Goal: Transaction & Acquisition: Purchase product/service

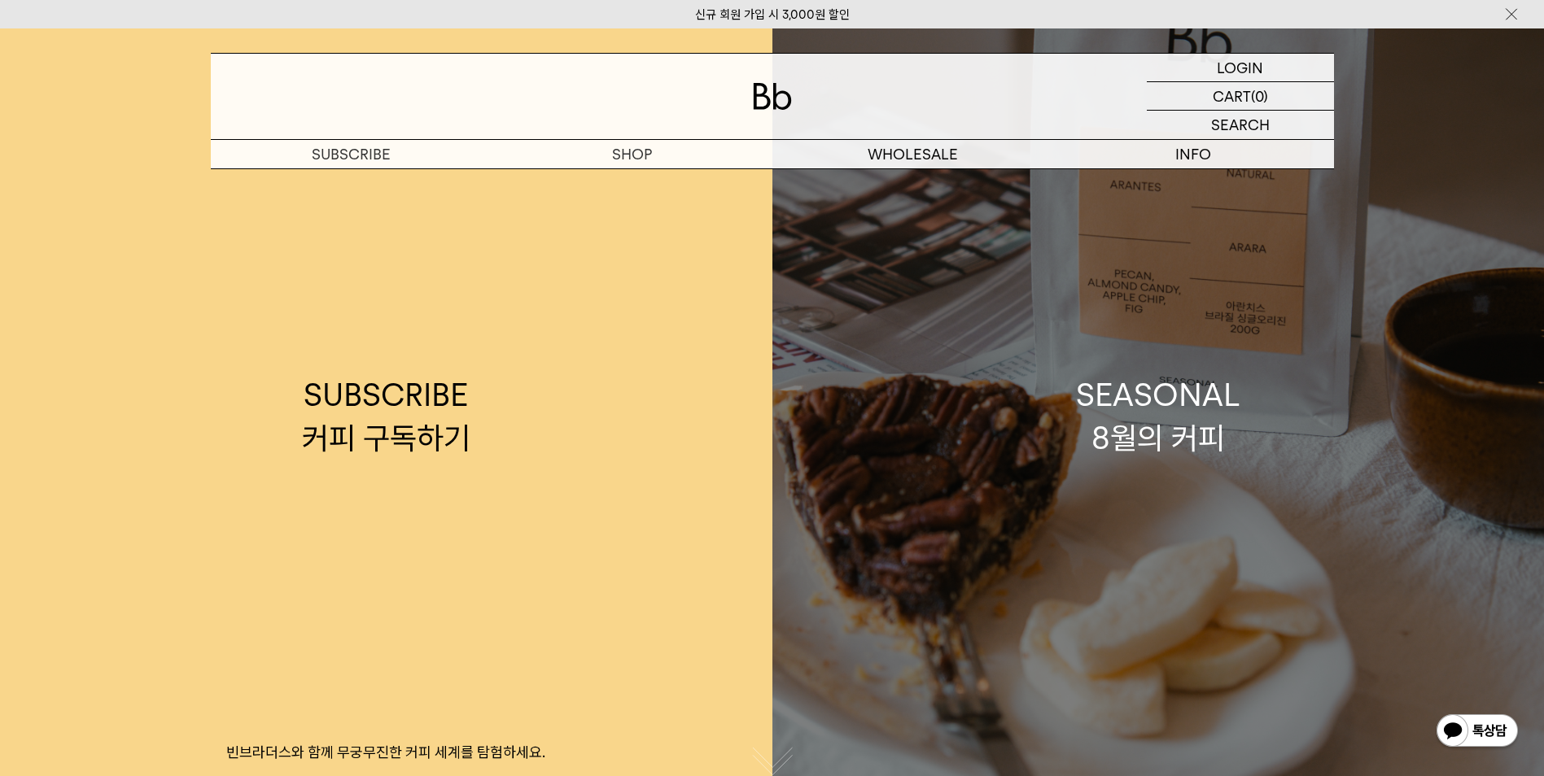
click at [1160, 410] on div "SEASONAL 8월의 커피" at bounding box center [1158, 417] width 164 height 86
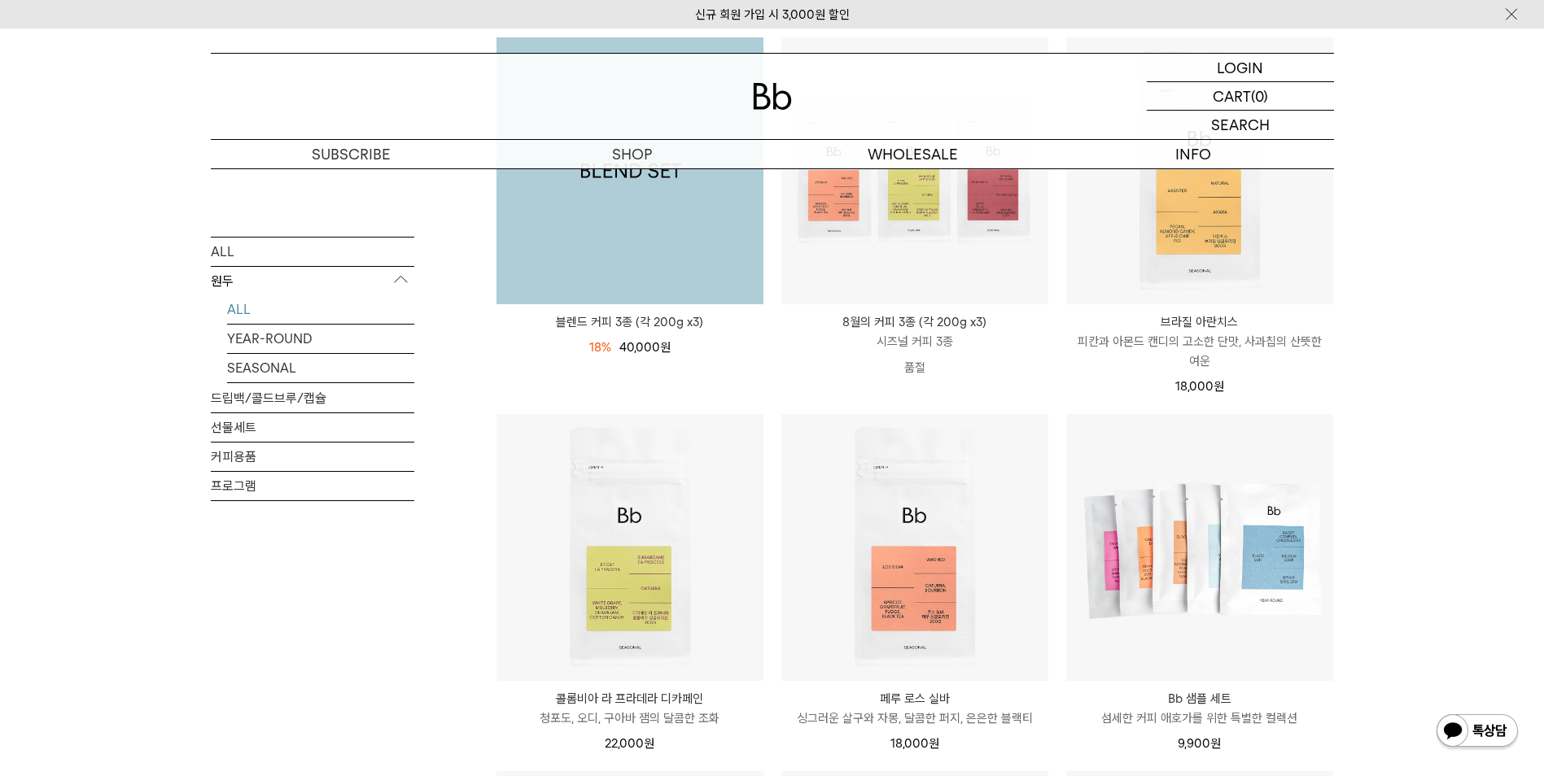
scroll to position [326, 0]
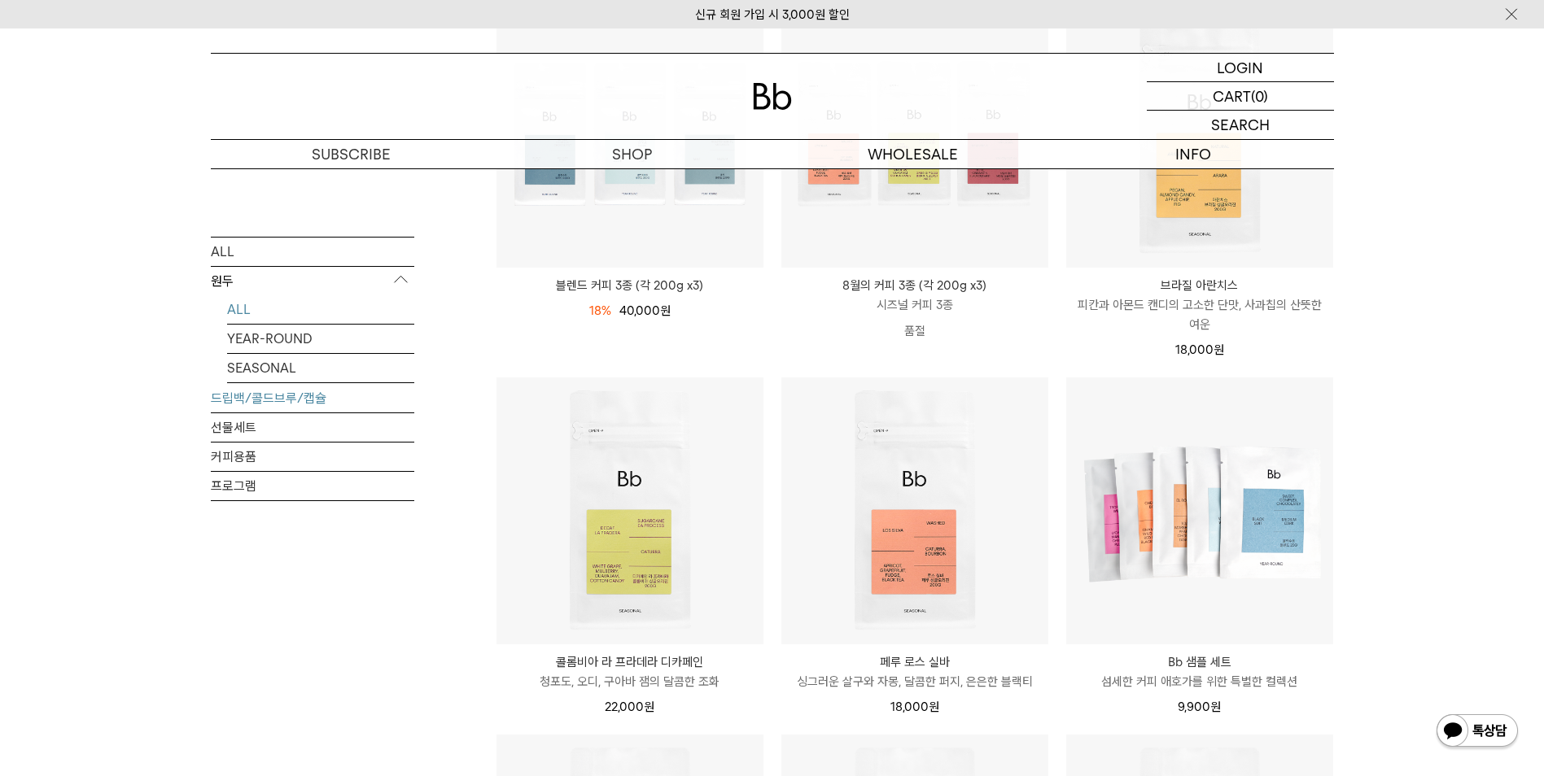
click at [286, 393] on link "드립백/콜드브루/캡슐" at bounding box center [312, 397] width 203 height 28
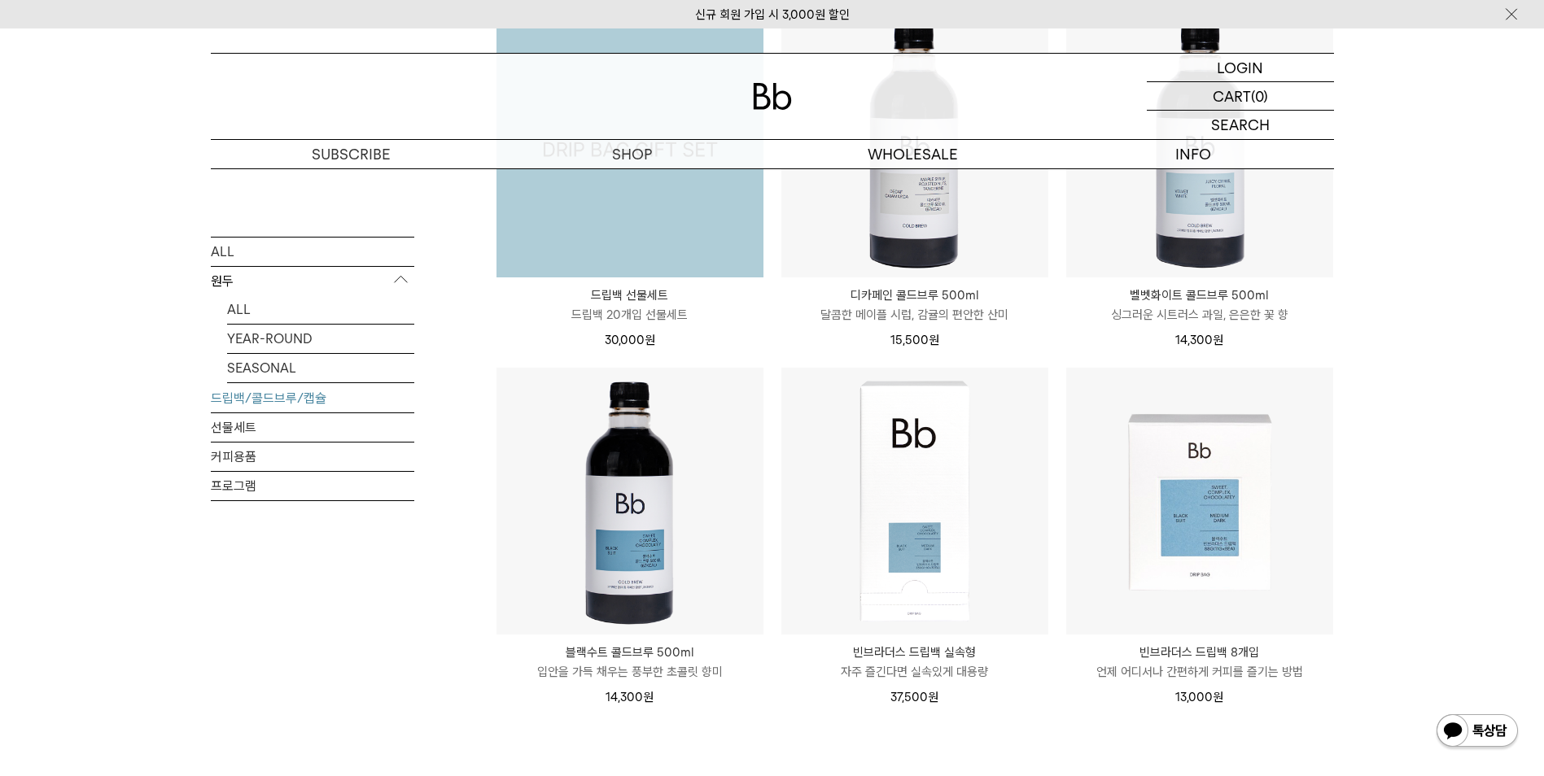
scroll to position [1058, 0]
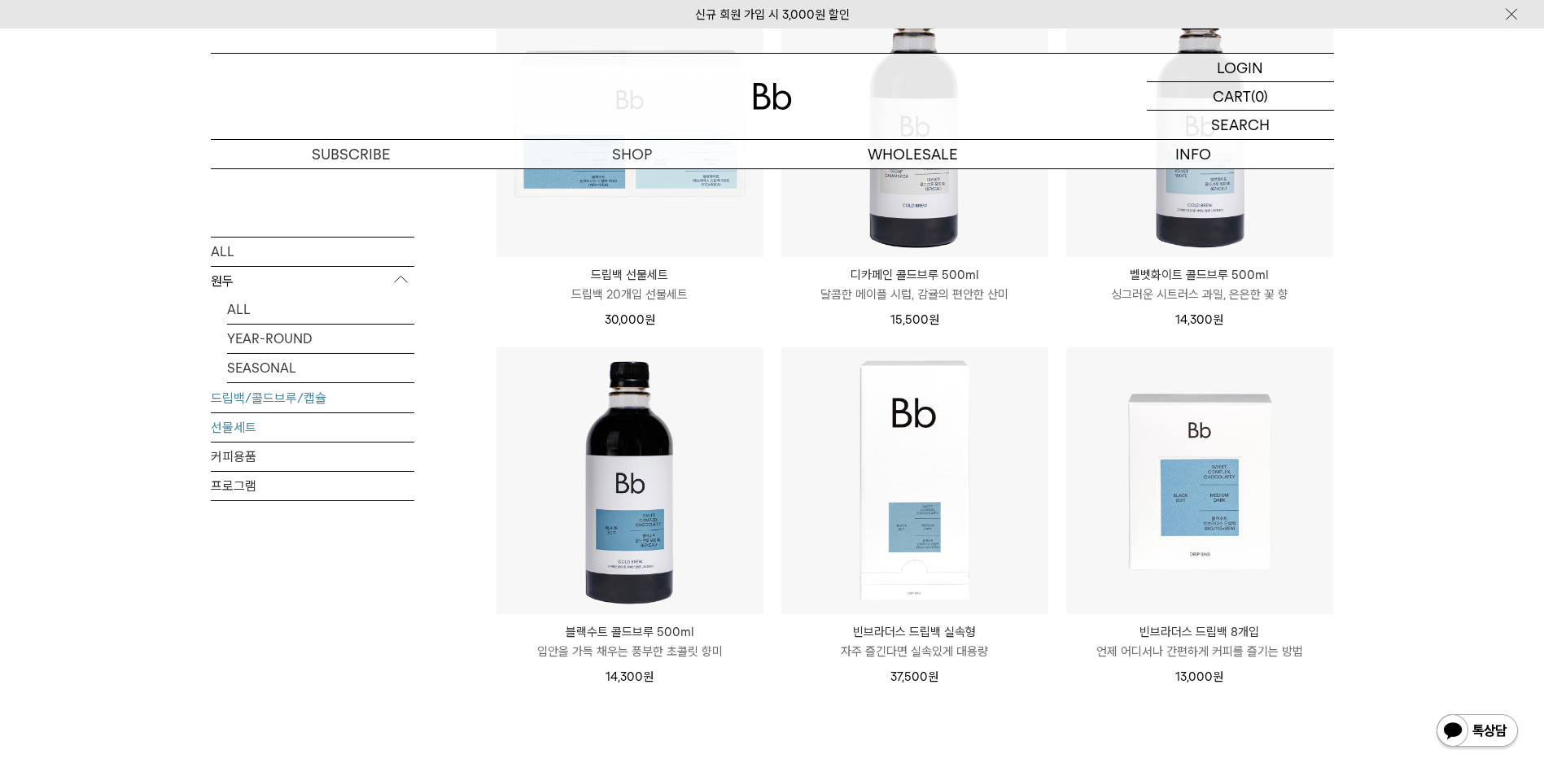
click at [345, 427] on link "선물세트" at bounding box center [312, 427] width 203 height 28
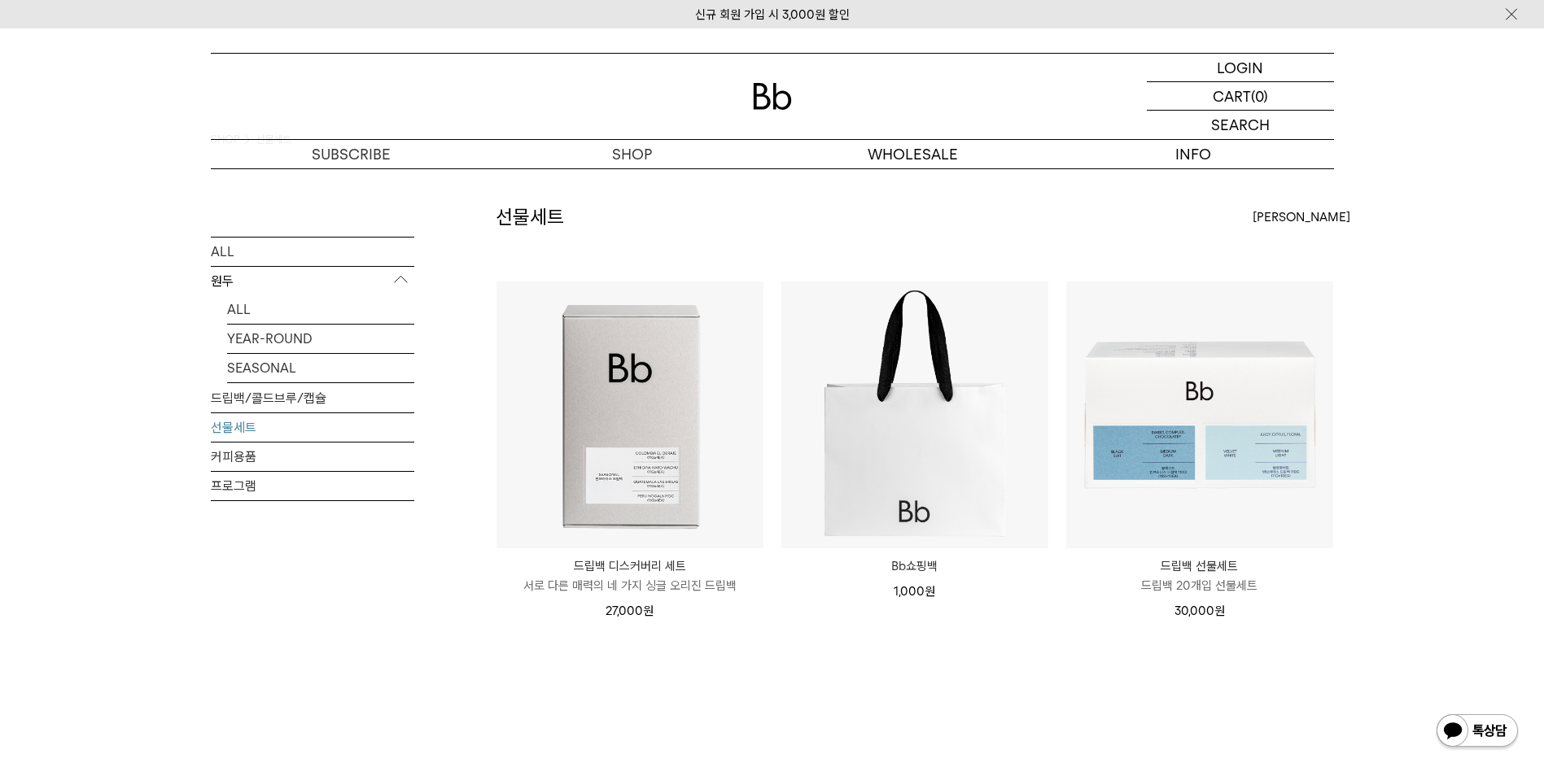
scroll to position [81, 0]
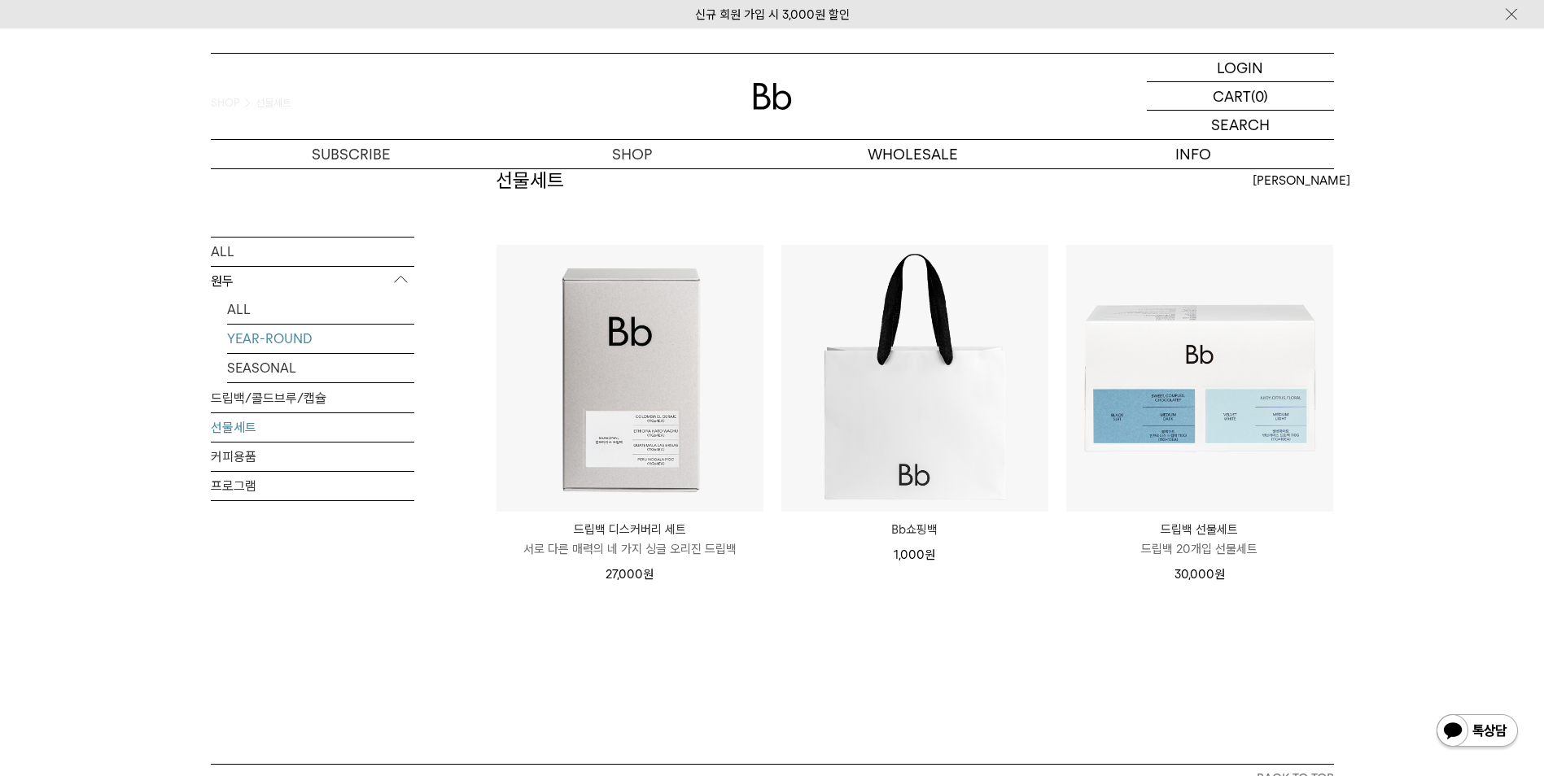
click at [261, 340] on link "YEAR-ROUND" at bounding box center [320, 338] width 187 height 28
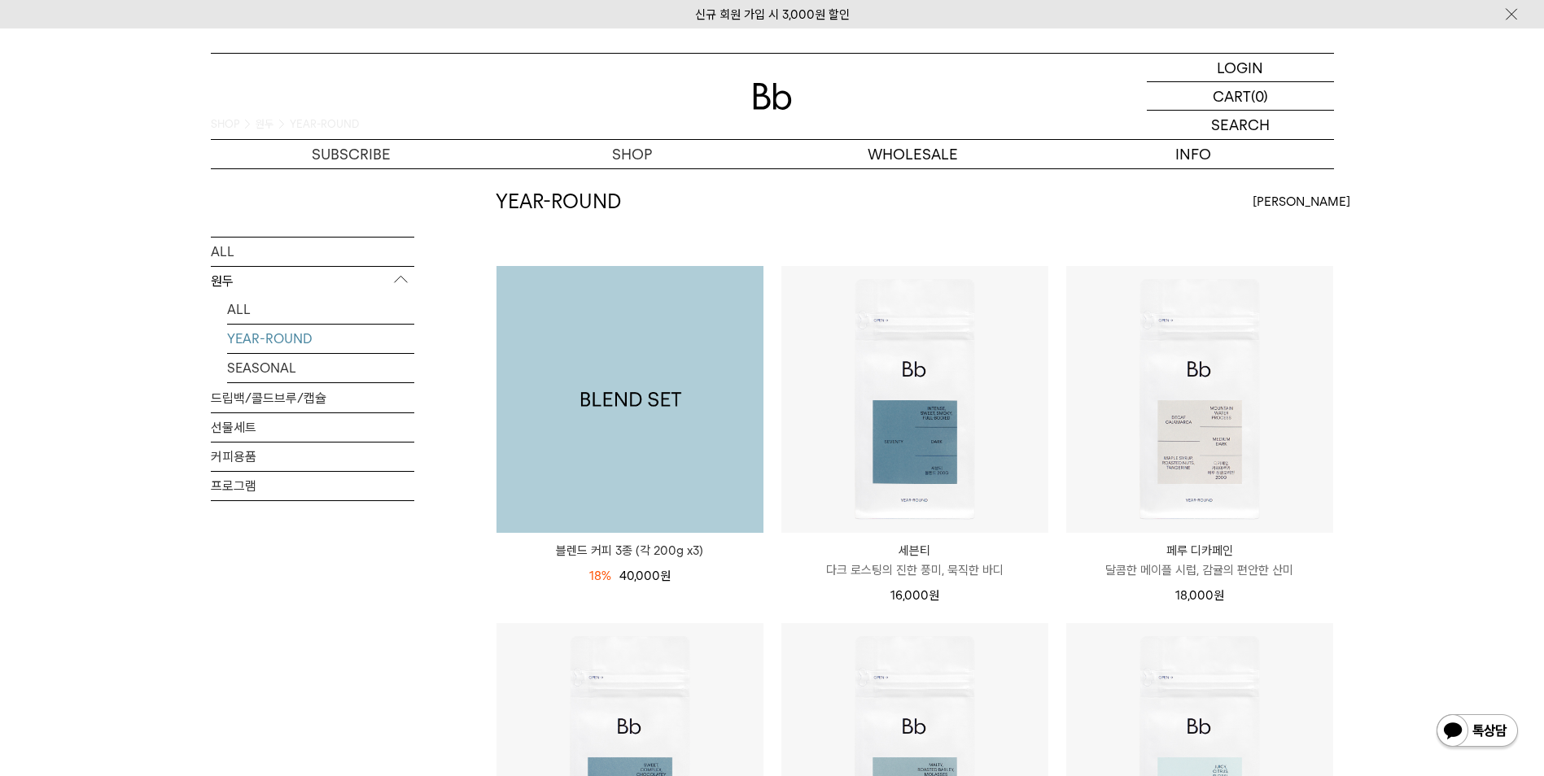
scroll to position [244, 0]
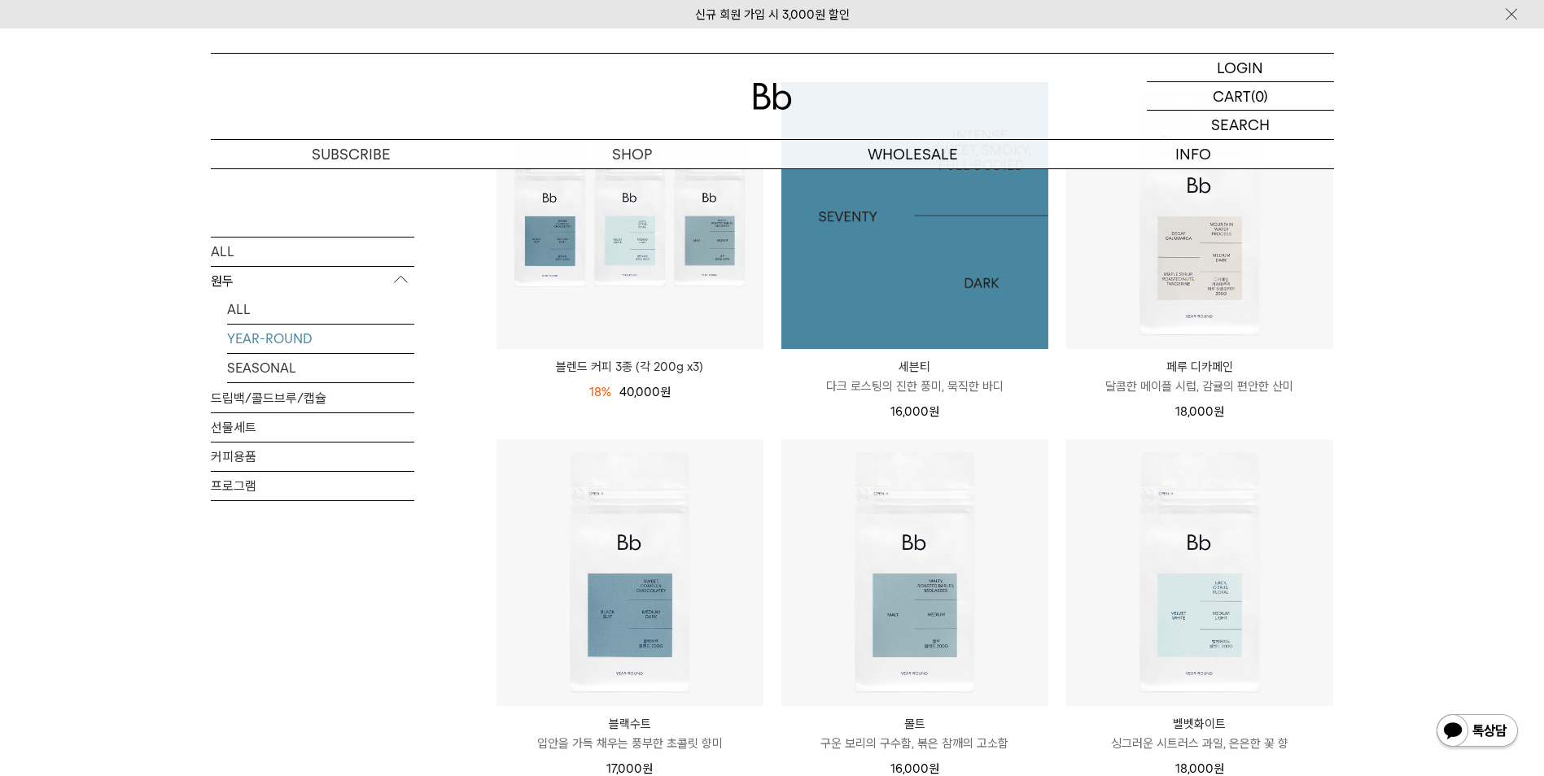
click at [908, 271] on img at bounding box center [914, 215] width 267 height 267
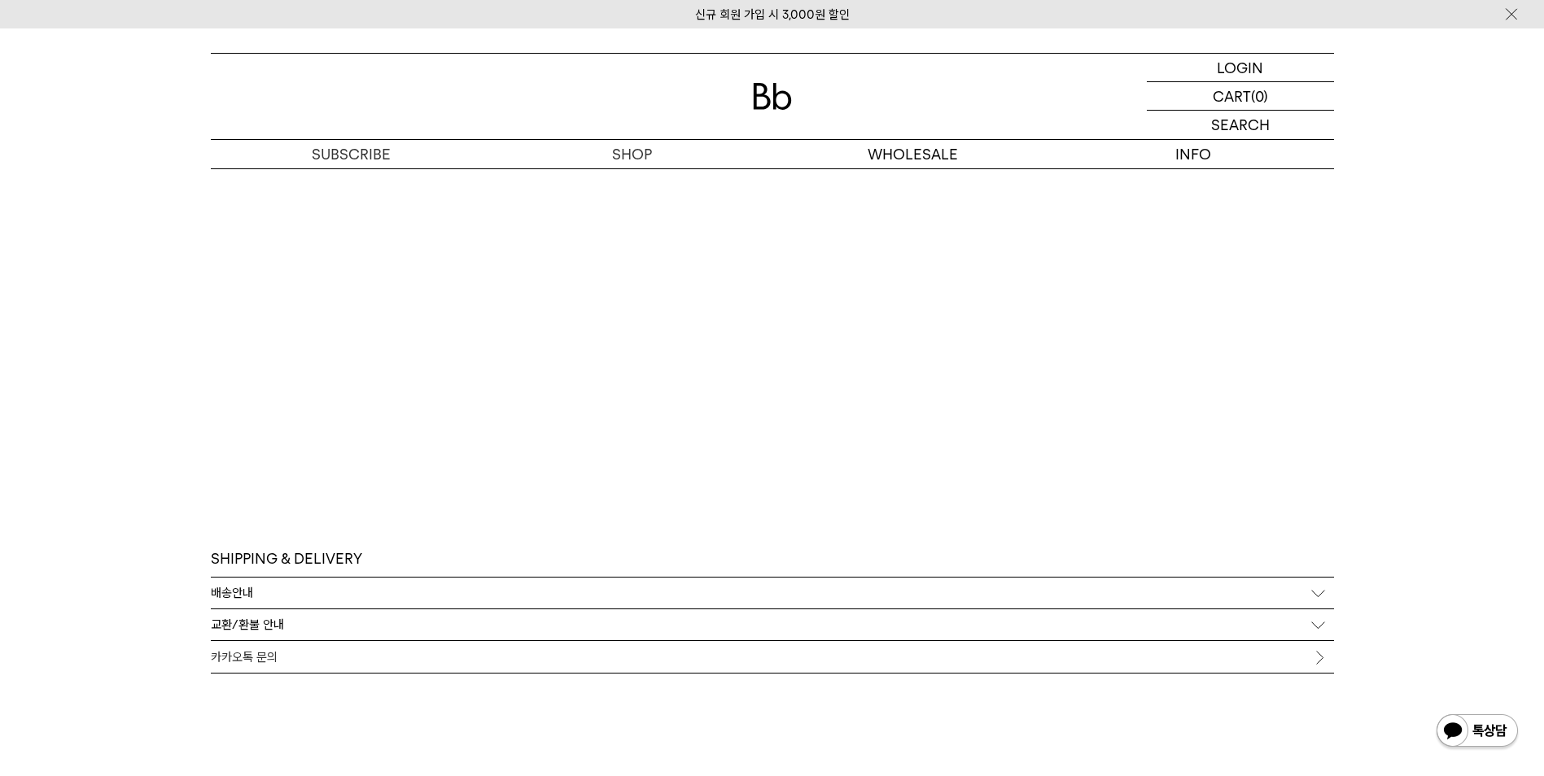
scroll to position [3662, 0]
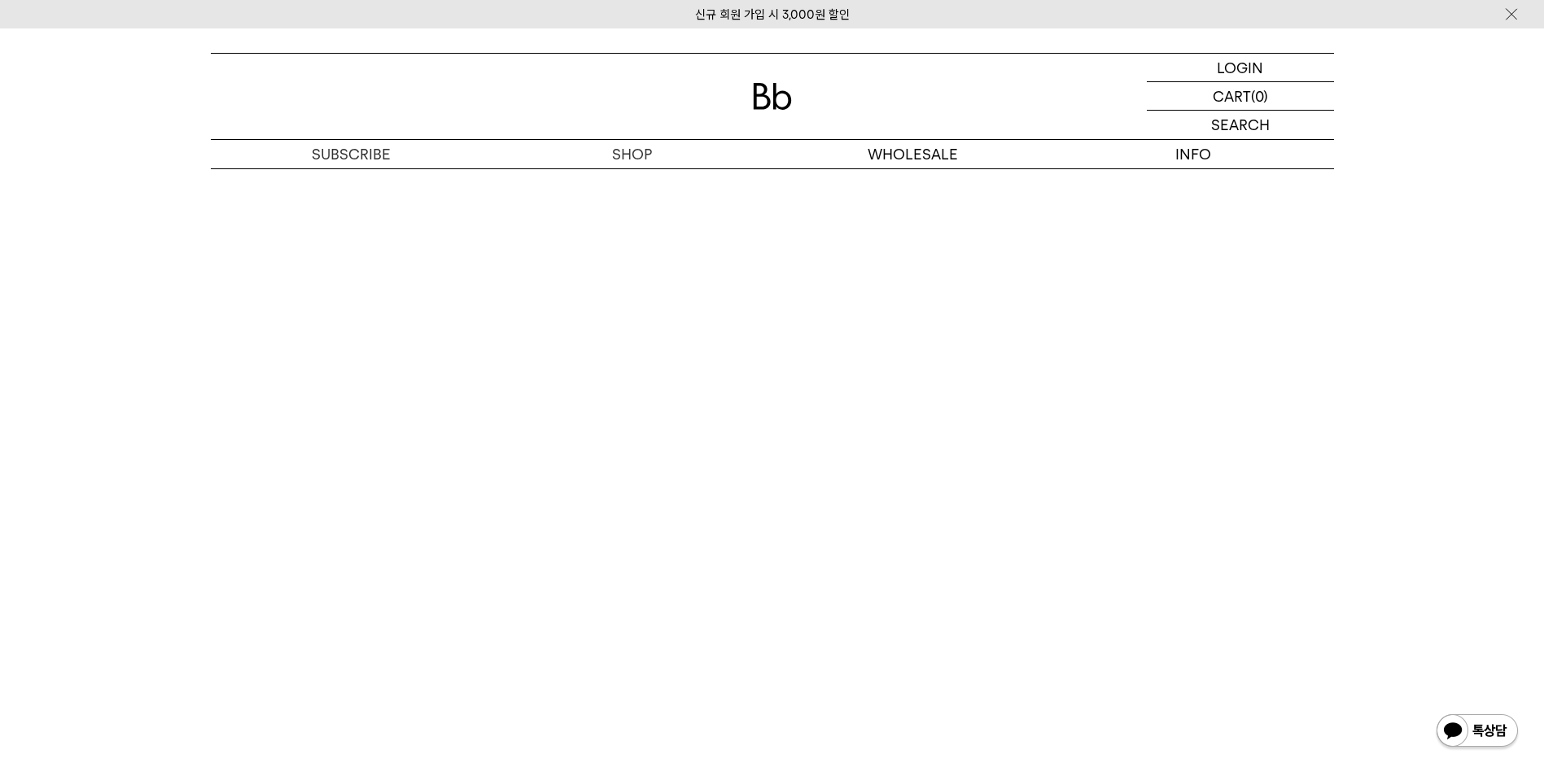
scroll to position [3132, 0]
